Goal: Entertainment & Leisure: Consume media (video, audio)

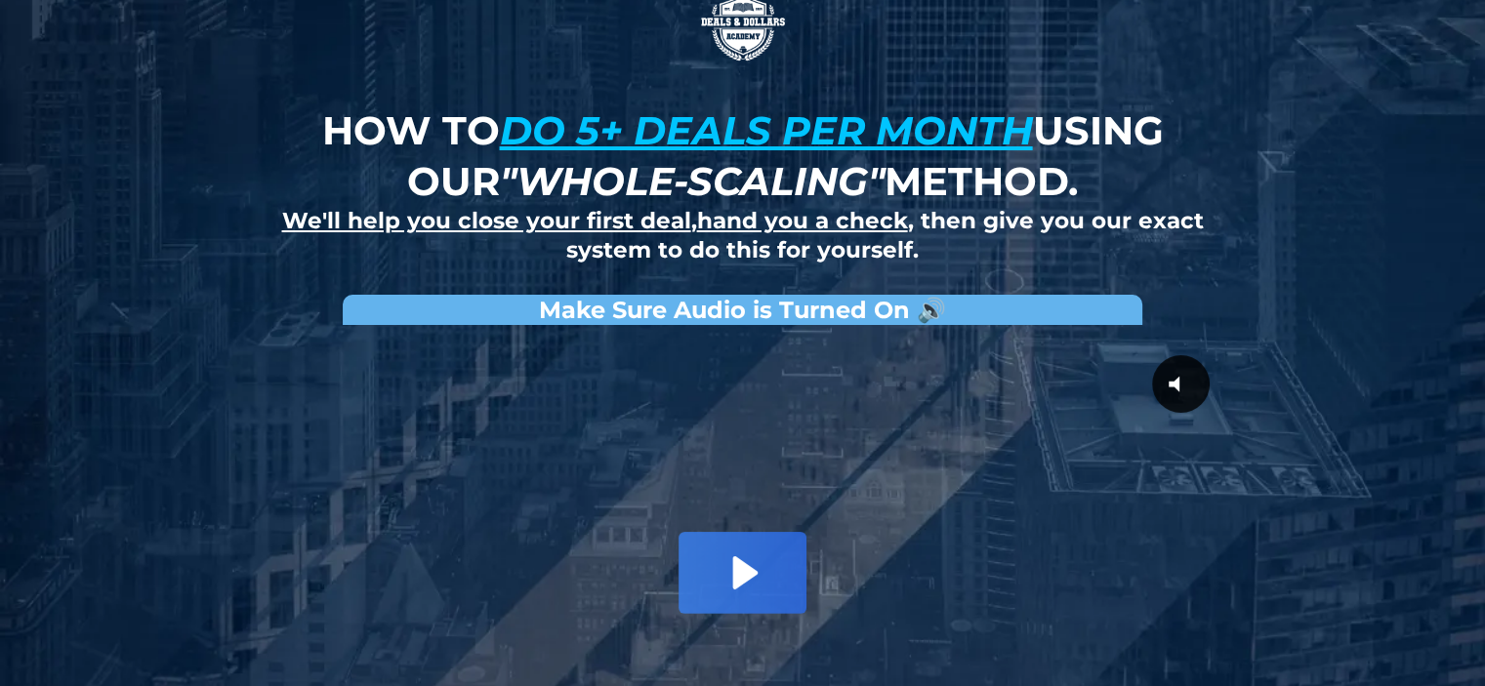
scroll to position [130, 0]
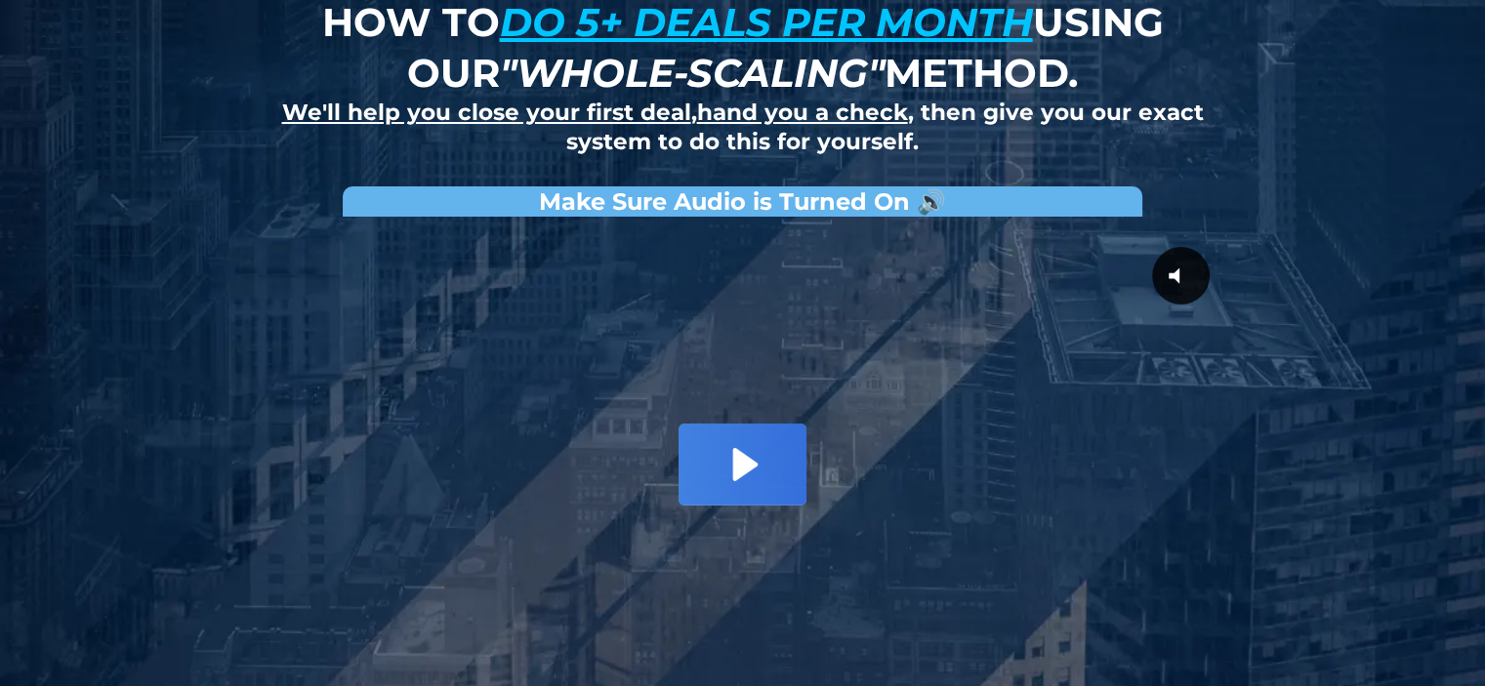
click at [760, 453] on icon "Play Video: David Choi - Whole-Scaling VSL V.2 (short)" at bounding box center [742, 464] width 127 height 81
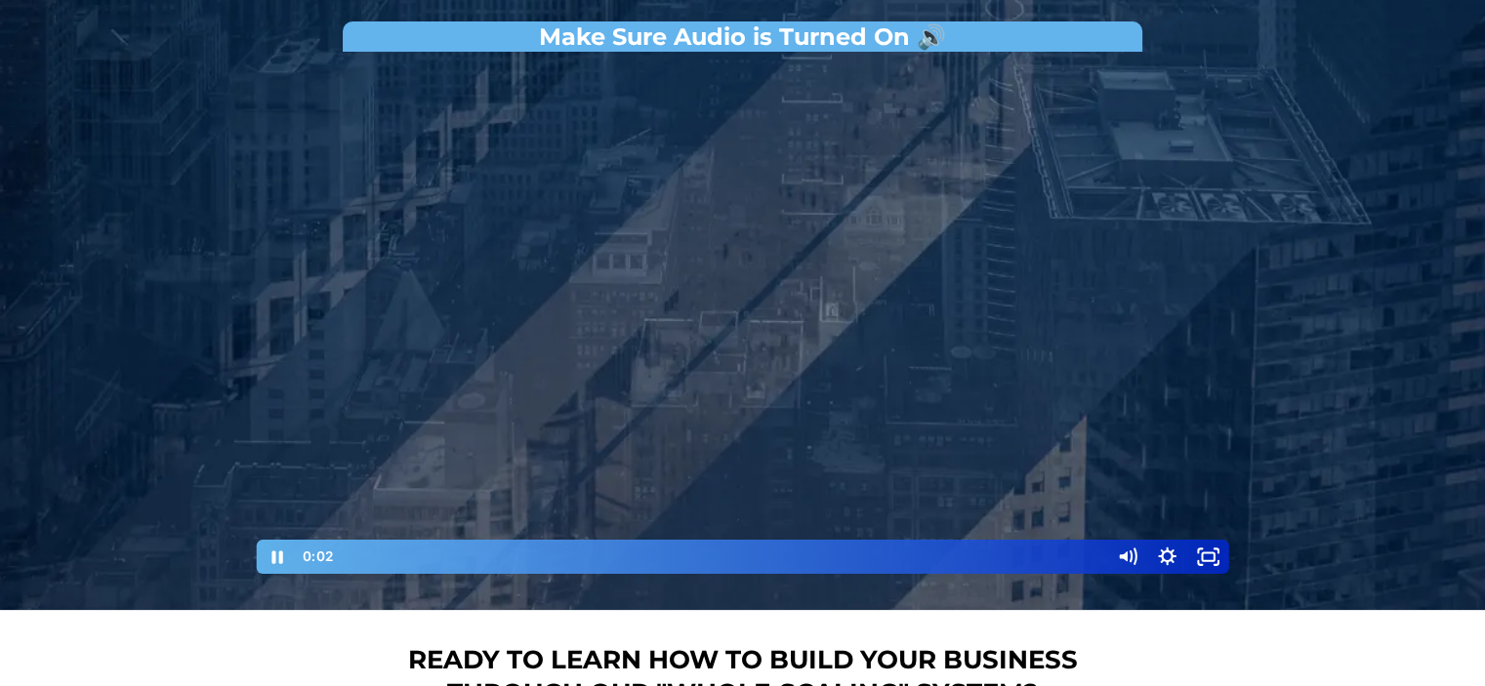
scroll to position [309, 0]
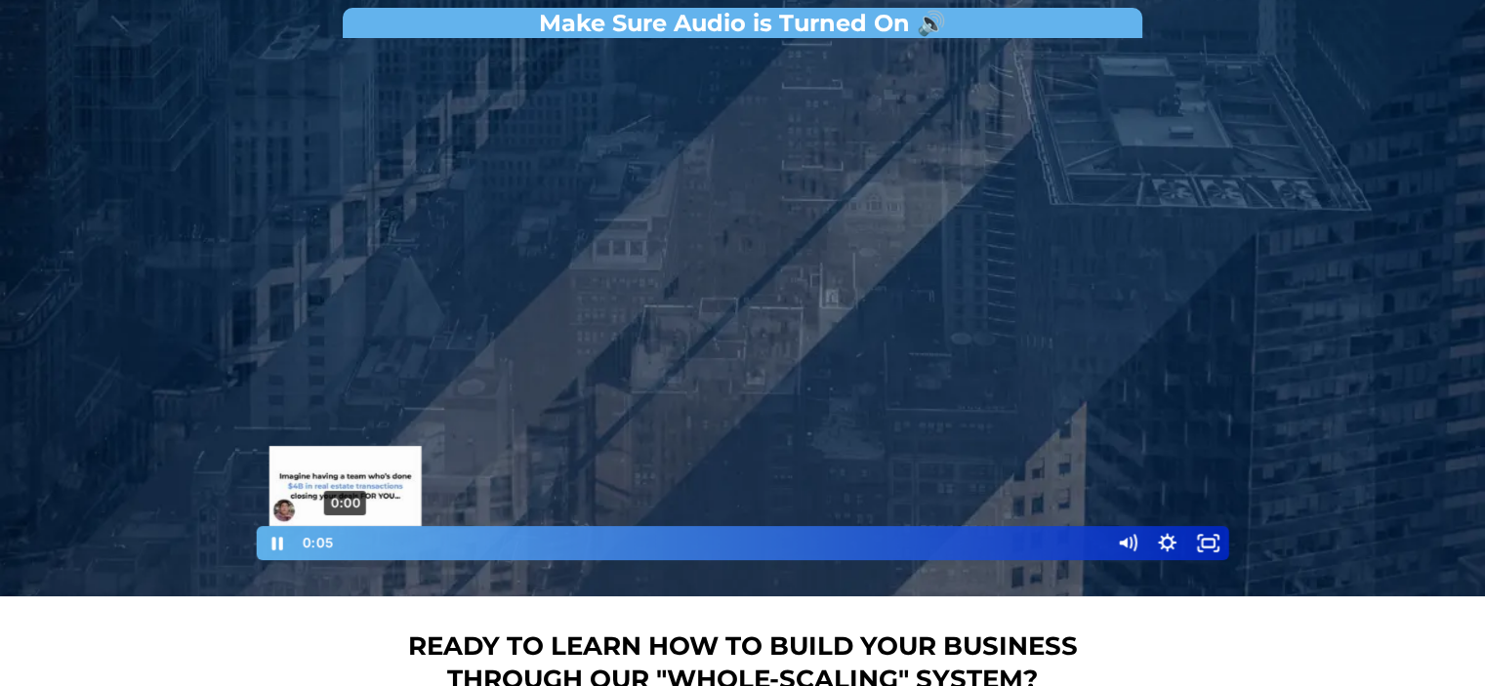
click at [345, 544] on div "0:00" at bounding box center [721, 543] width 752 height 34
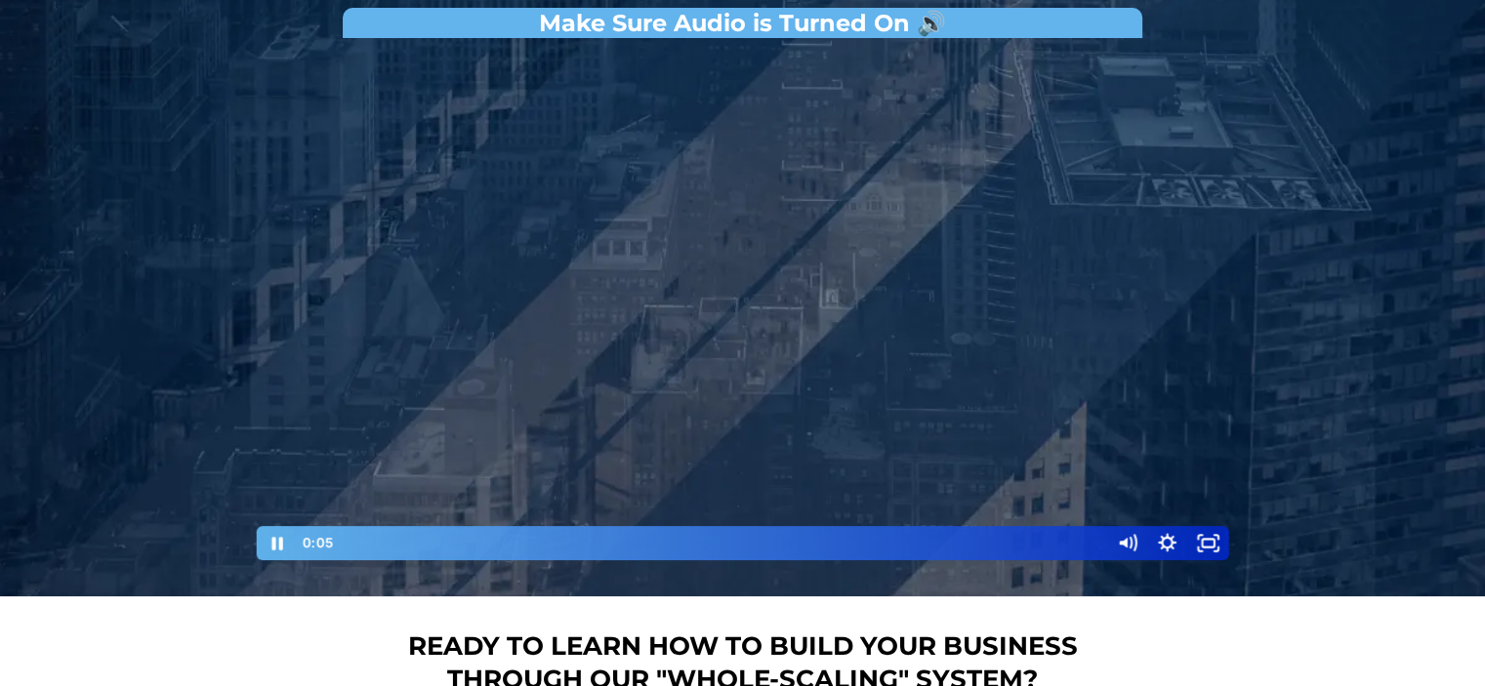
click at [794, 441] on div at bounding box center [743, 305] width 976 height 515
click at [711, 435] on div at bounding box center [743, 305] width 976 height 515
click at [721, 446] on div at bounding box center [743, 305] width 976 height 515
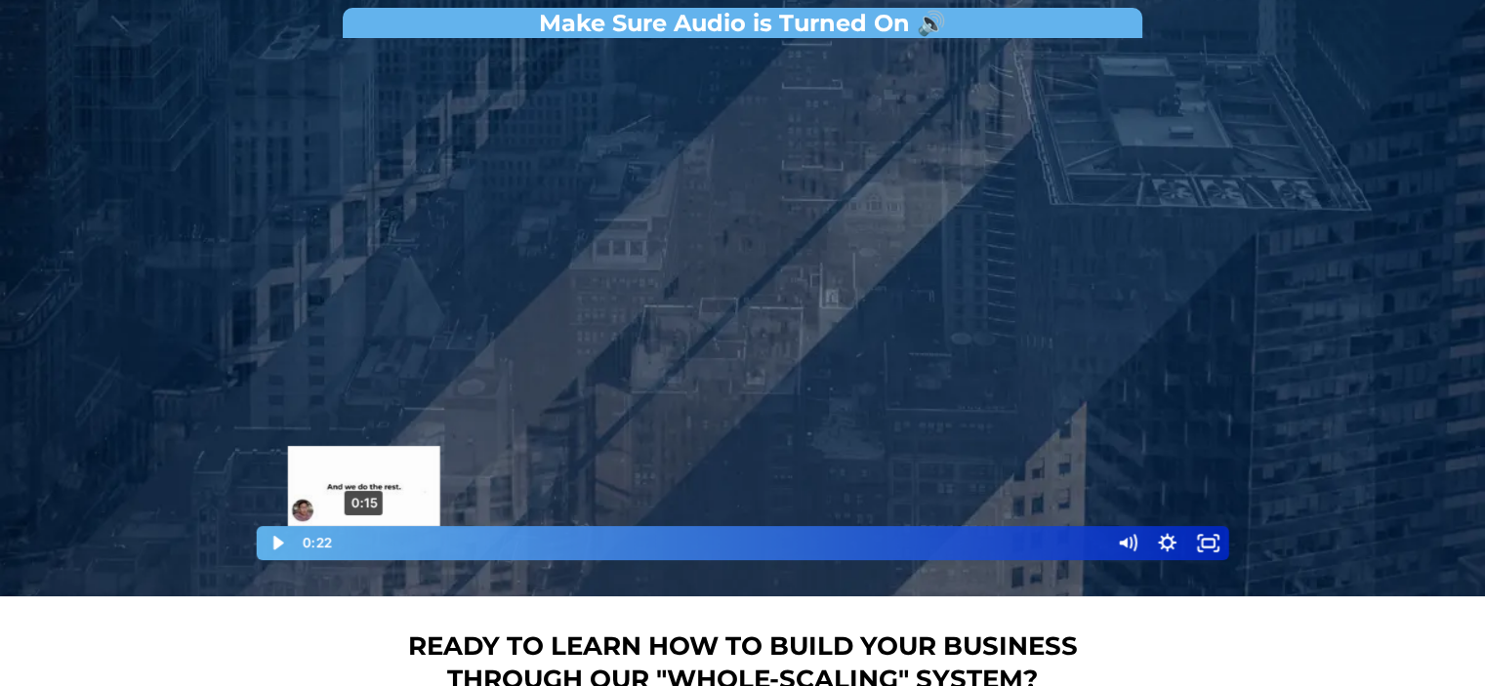
click at [364, 540] on div "0:15" at bounding box center [721, 543] width 752 height 34
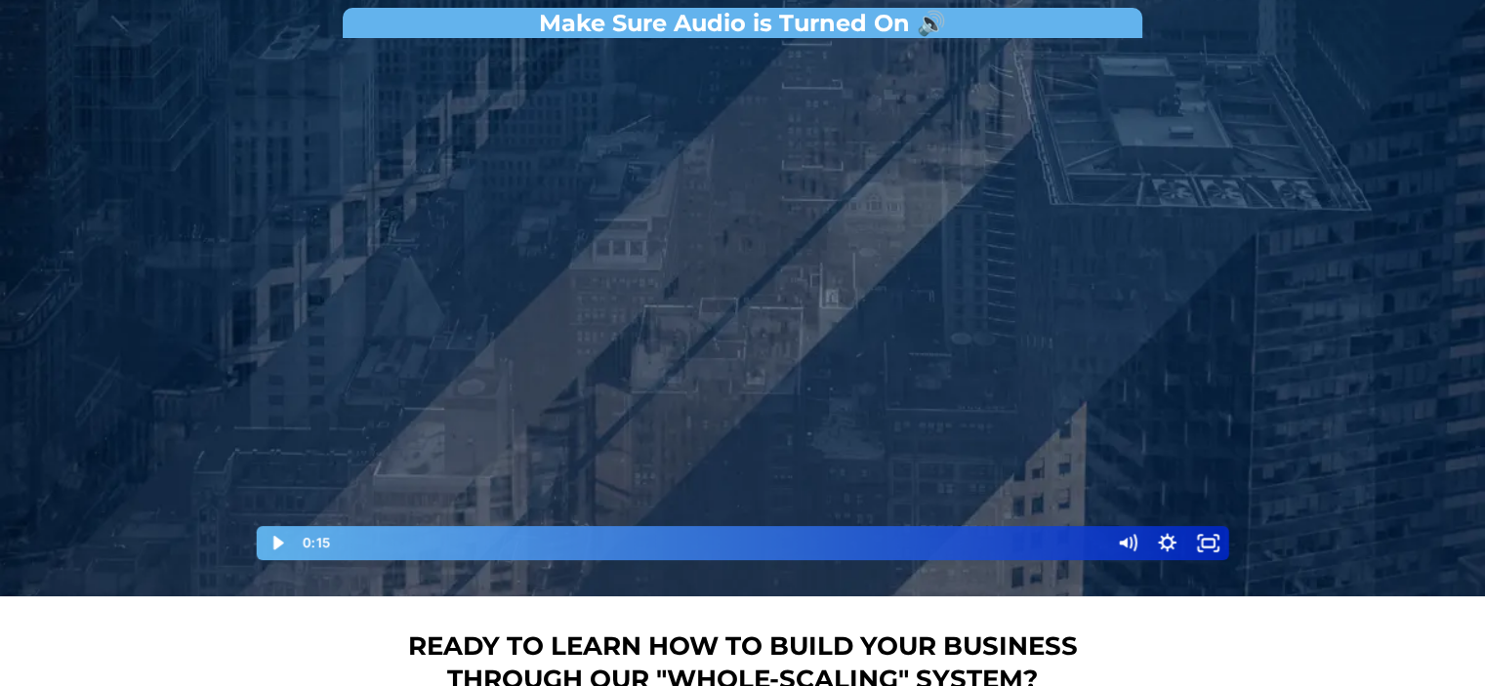
click at [730, 456] on div at bounding box center [743, 305] width 976 height 515
click at [1023, 424] on div at bounding box center [743, 305] width 976 height 515
click at [478, 279] on div at bounding box center [743, 305] width 976 height 515
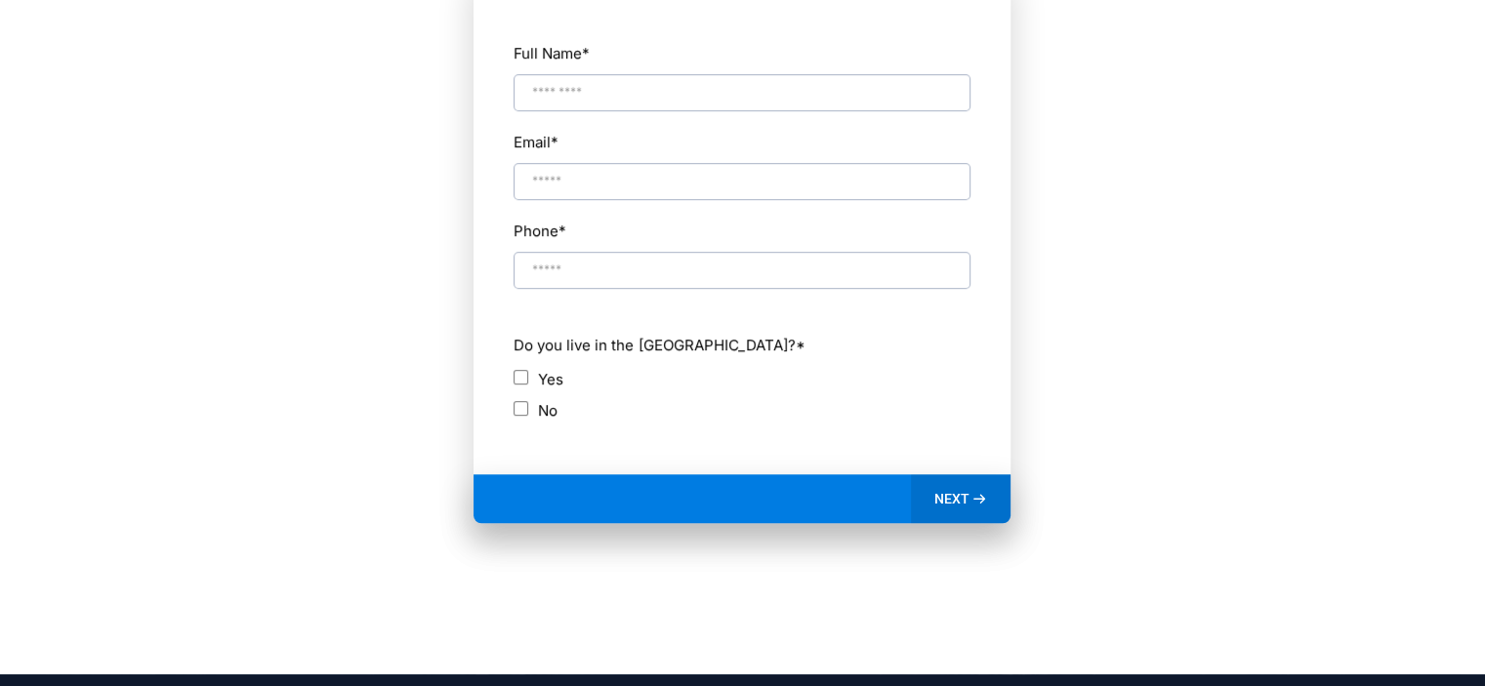
scroll to position [1025, 0]
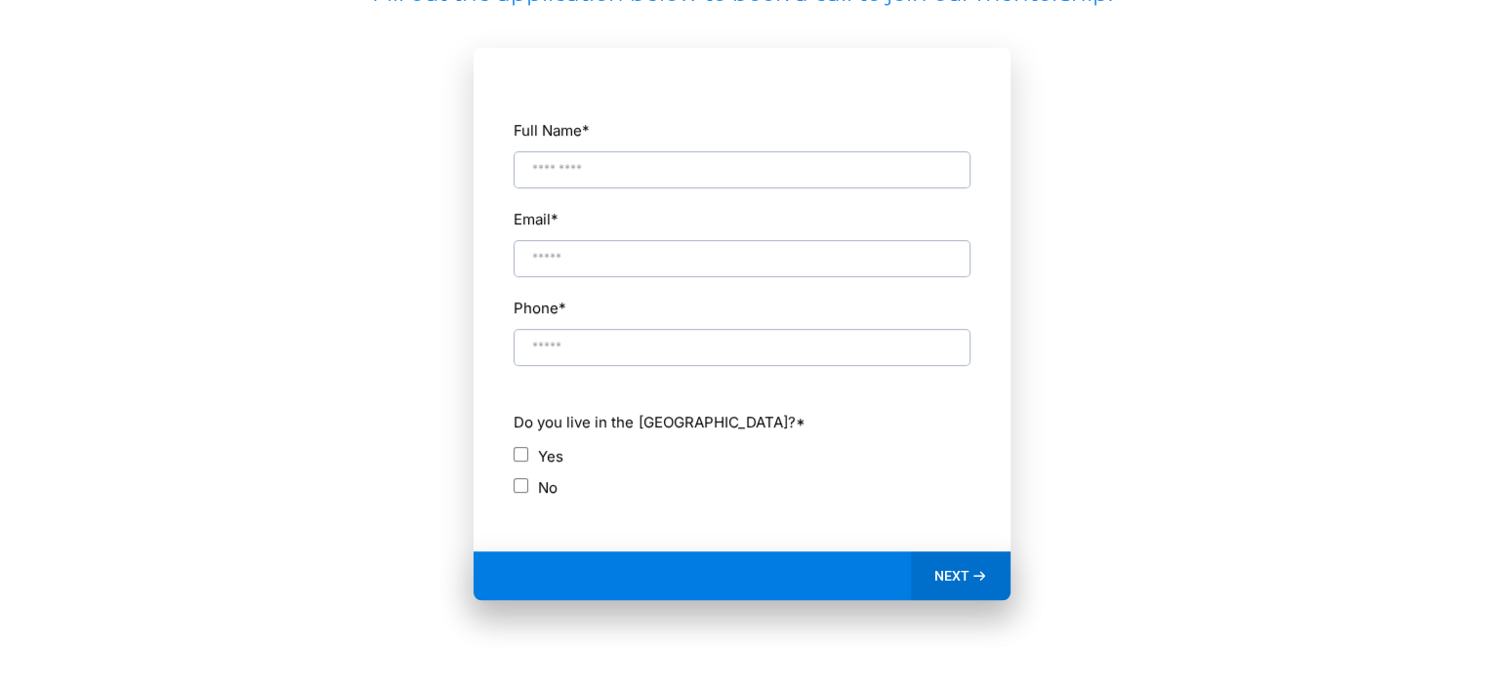
click at [984, 579] on icon at bounding box center [979, 576] width 17 height 17
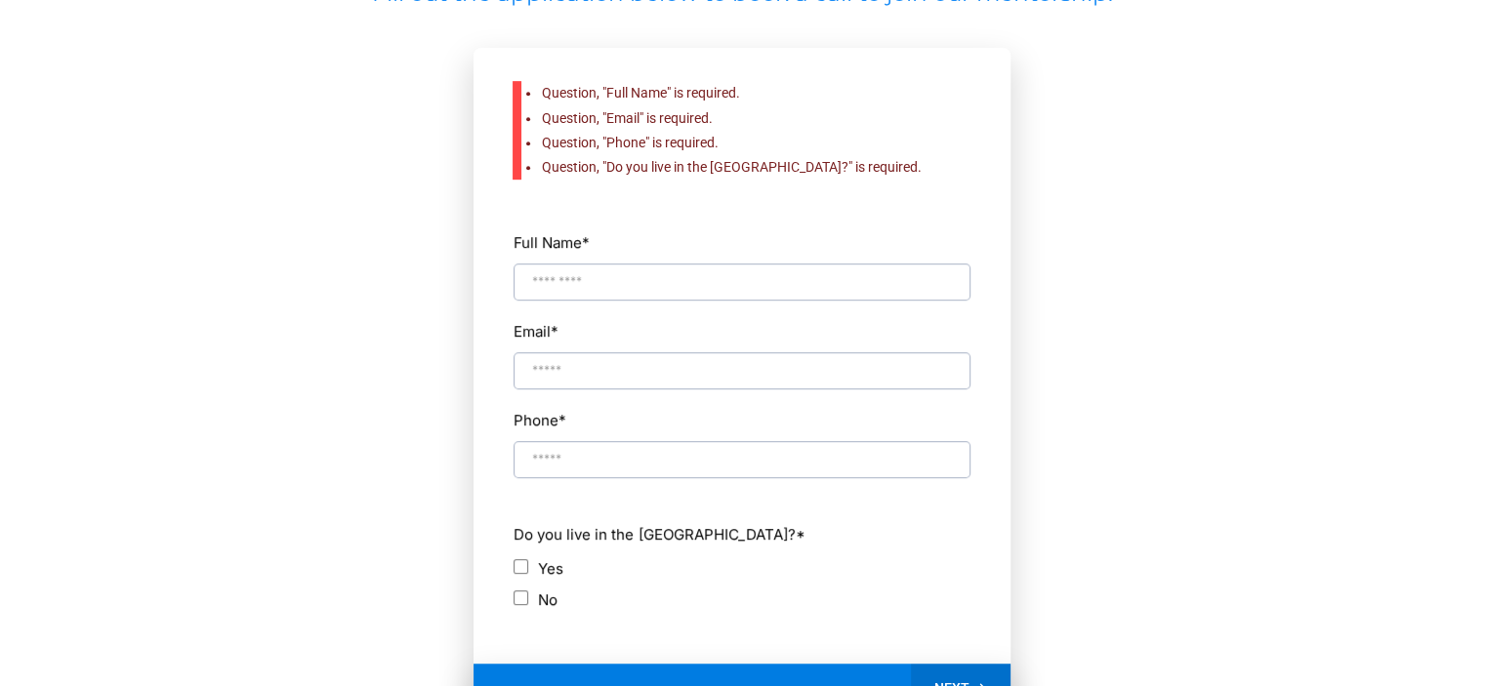
scroll to position [1106, 0]
